Goal: Task Accomplishment & Management: Use online tool/utility

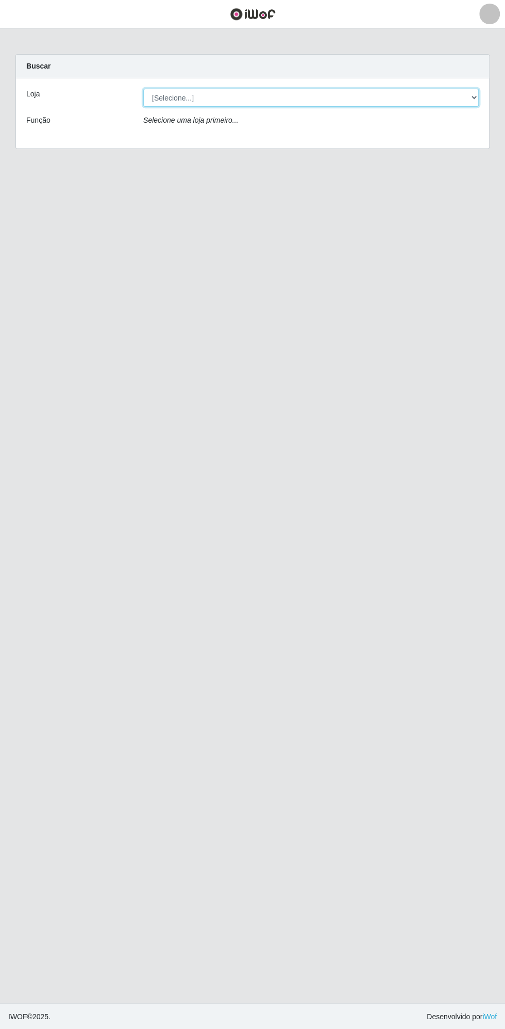
click at [230, 94] on select "[Selecione...] Extrabom - Loja 13 [GEOGRAPHIC_DATA]" at bounding box center [311, 98] width 336 height 18
select select "436"
click at [143, 89] on select "[Selecione...] Extrabom - Loja 13 [GEOGRAPHIC_DATA]" at bounding box center [311, 98] width 336 height 18
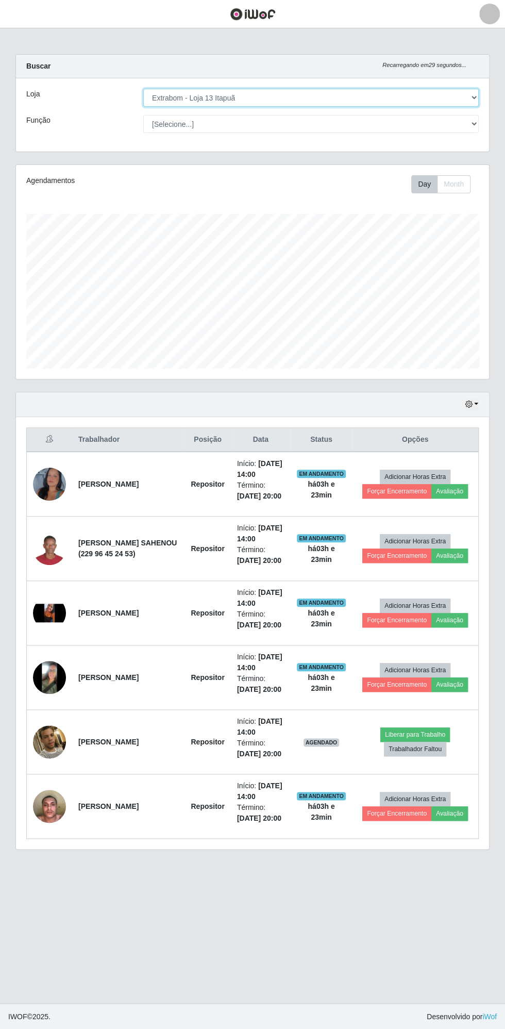
scroll to position [213, 473]
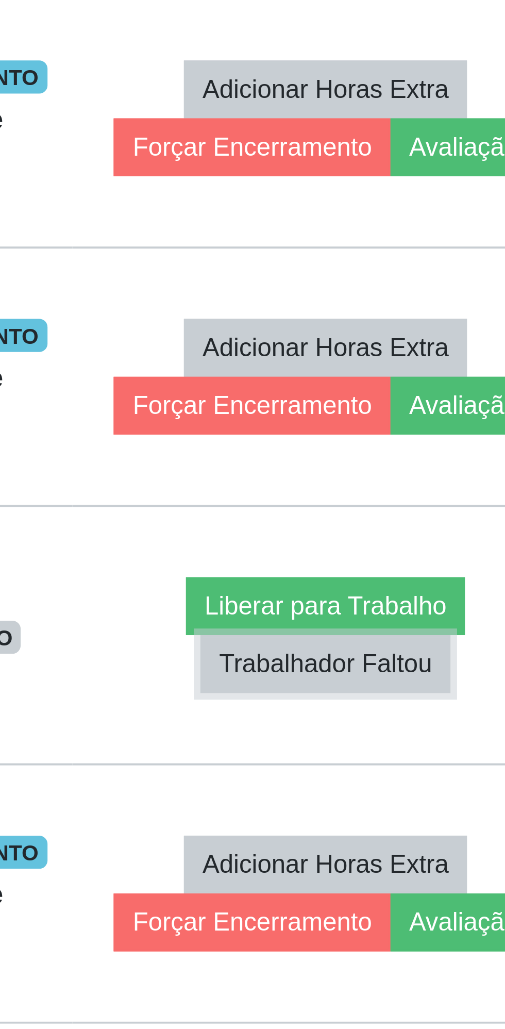
click at [427, 744] on button "Trabalhador Faltou" at bounding box center [415, 749] width 62 height 14
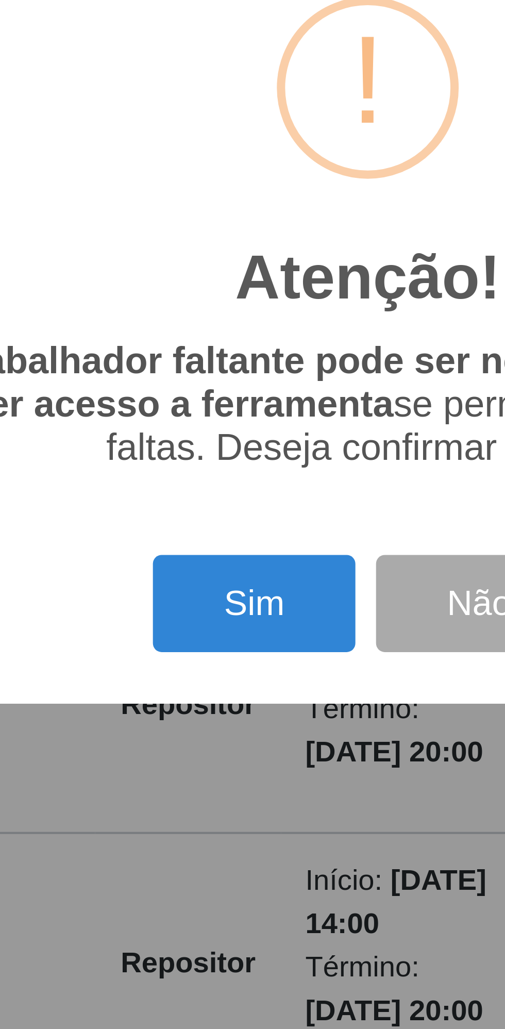
click at [224, 587] on button "Sim" at bounding box center [224, 588] width 50 height 24
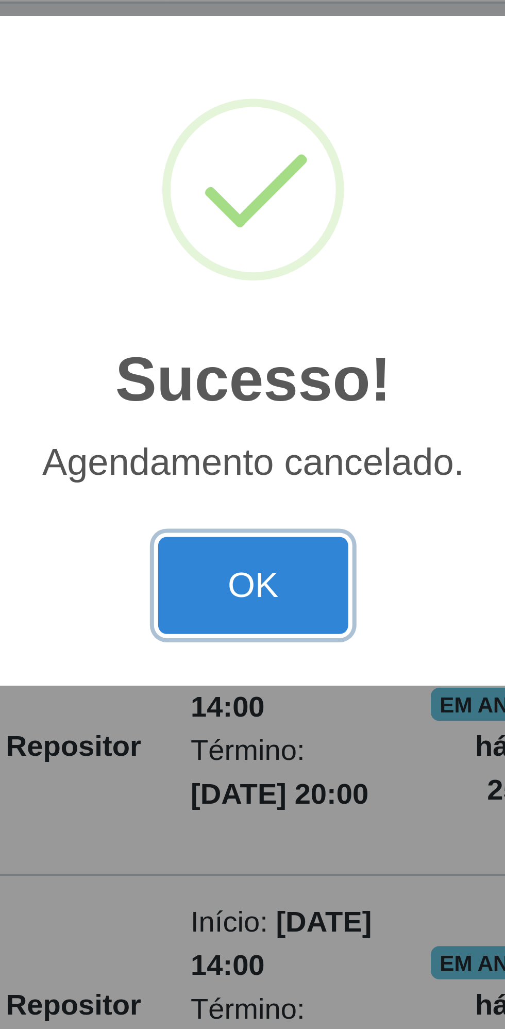
click at [250, 572] on button "OK" at bounding box center [253, 573] width 48 height 24
